Goal: Task Accomplishment & Management: Use online tool/utility

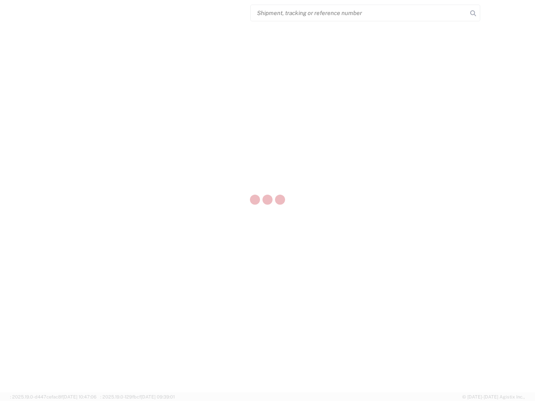
select select "US"
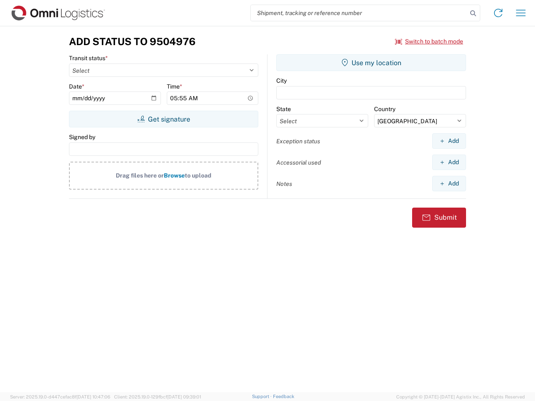
click at [359, 13] on input "search" at bounding box center [359, 13] width 216 height 16
click at [473, 13] on icon at bounding box center [473, 14] width 12 height 12
click at [498, 13] on icon at bounding box center [497, 12] width 13 height 13
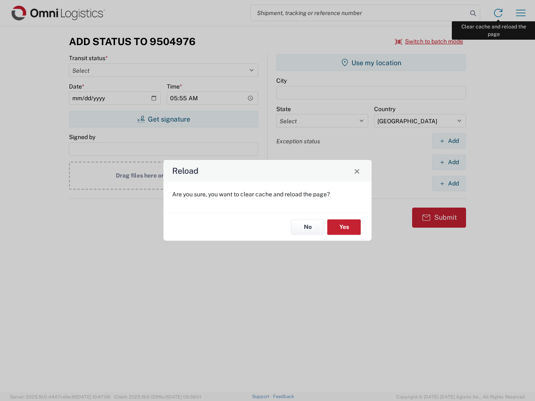
click at [521, 13] on div "Reload Are you sure, you want to clear cache and reload the page? No Yes" at bounding box center [267, 200] width 535 height 401
click at [429, 41] on div "Reload Are you sure, you want to clear cache and reload the page? No Yes" at bounding box center [267, 200] width 535 height 401
click at [163, 119] on div "Reload Are you sure, you want to clear cache and reload the page? No Yes" at bounding box center [267, 200] width 535 height 401
click at [371, 63] on div "Reload Are you sure, you want to clear cache and reload the page? No Yes" at bounding box center [267, 200] width 535 height 401
click at [449, 141] on div "Reload Are you sure, you want to clear cache and reload the page? No Yes" at bounding box center [267, 200] width 535 height 401
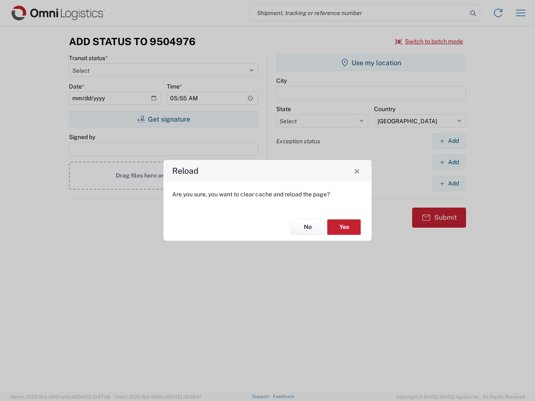
click at [449, 162] on div "Reload Are you sure, you want to clear cache and reload the page? No Yes" at bounding box center [267, 200] width 535 height 401
click at [449, 183] on div "Reload Are you sure, you want to clear cache and reload the page? No Yes" at bounding box center [267, 200] width 535 height 401
